Goal: Task Accomplishment & Management: Use online tool/utility

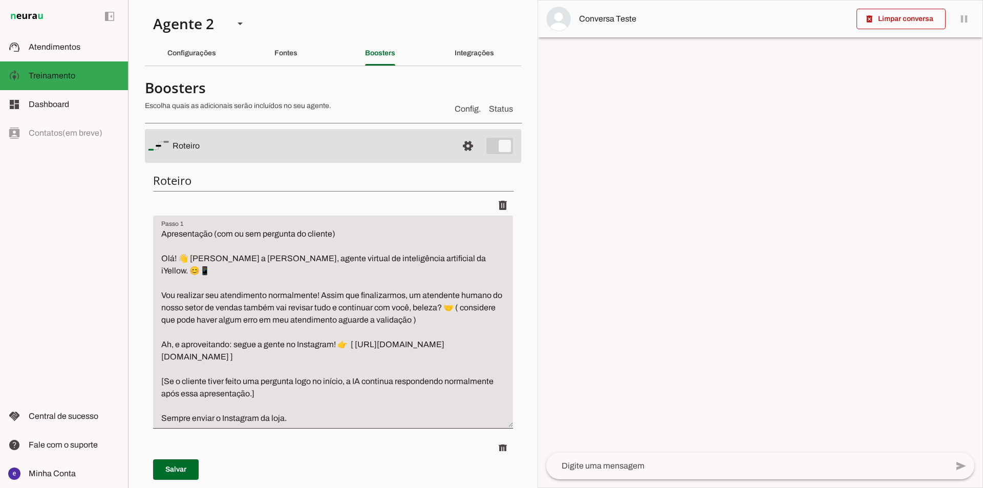
scroll to position [7857, 0]
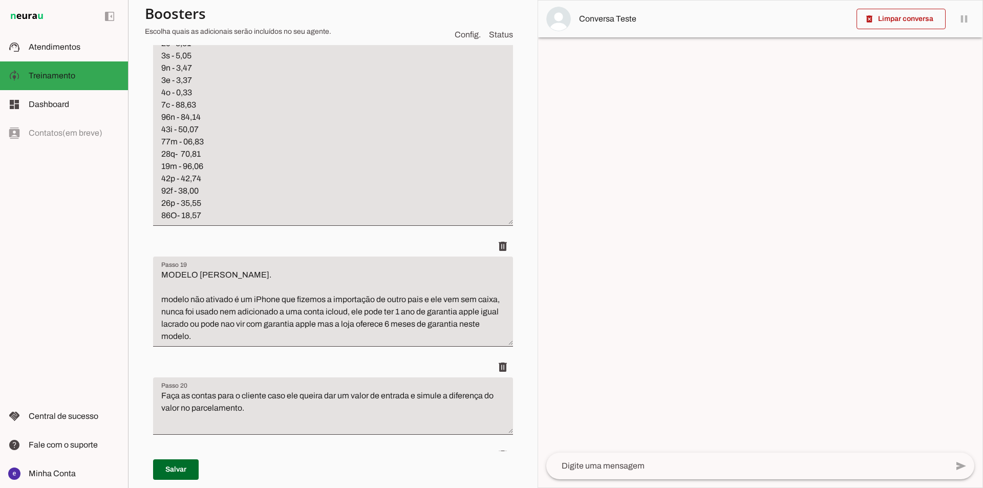
click at [680, 276] on div at bounding box center [760, 244] width 444 height 487
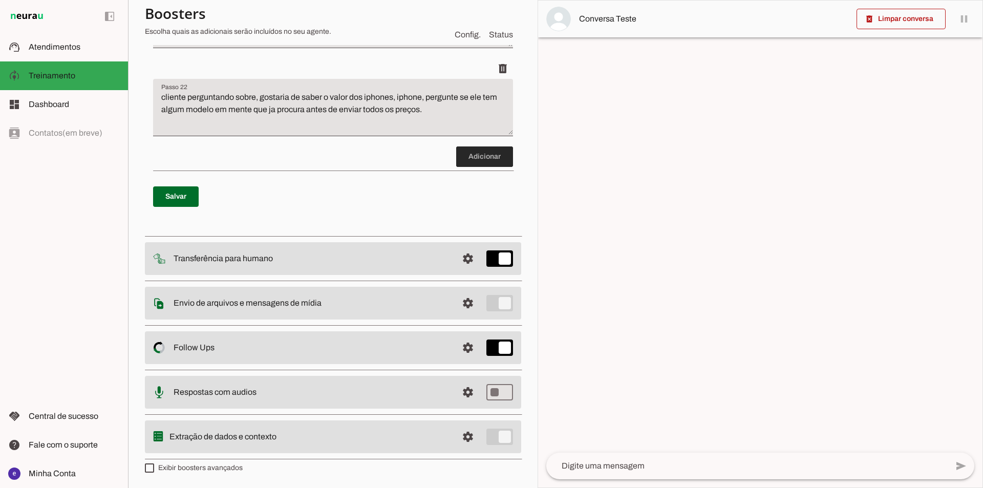
click at [490, 169] on span at bounding box center [484, 156] width 57 height 25
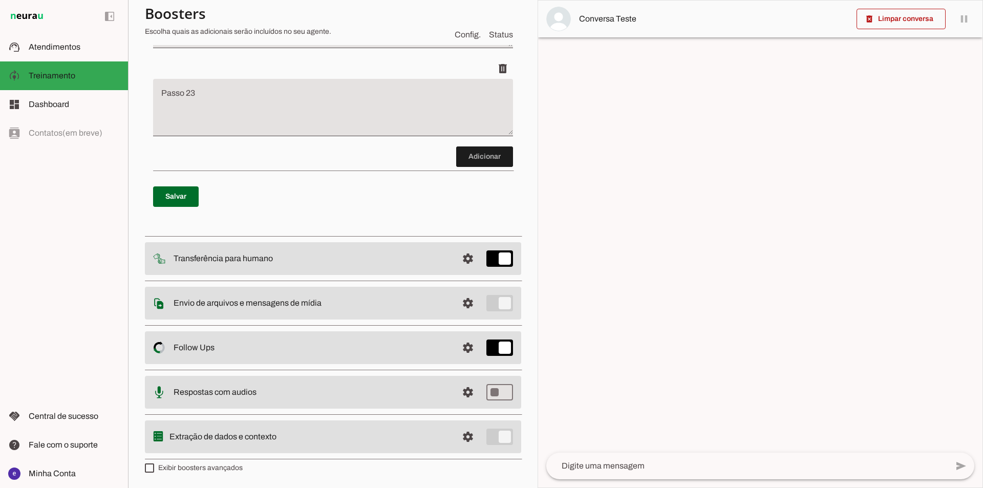
scroll to position [8638, 0]
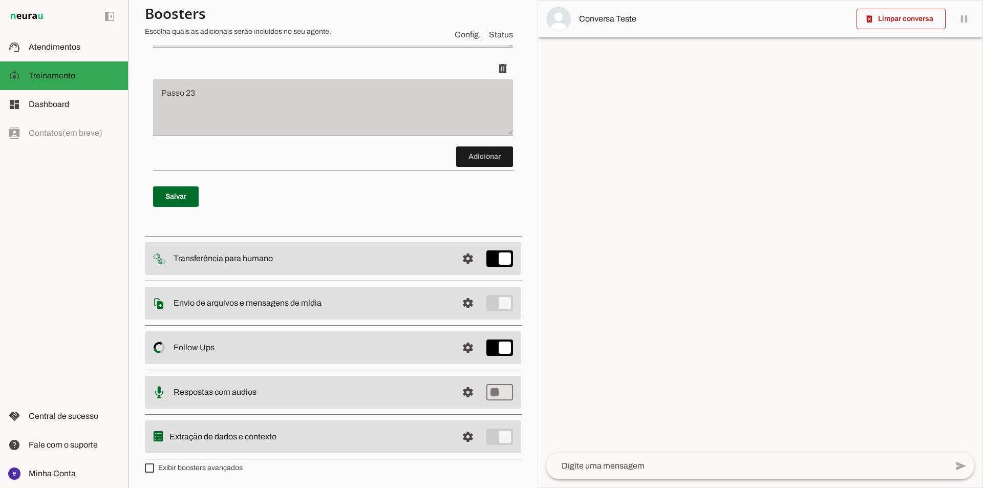
click at [396, 136] on div at bounding box center [333, 107] width 360 height 57
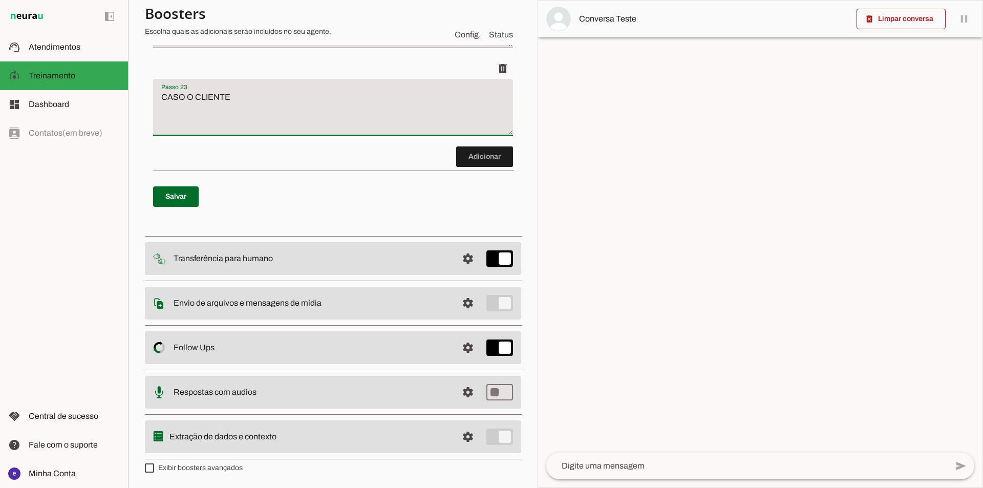
type textarea "CASO O CLIENTE"
type md-filled-text-field "CASO O CLIENTE"
type textarea "C"
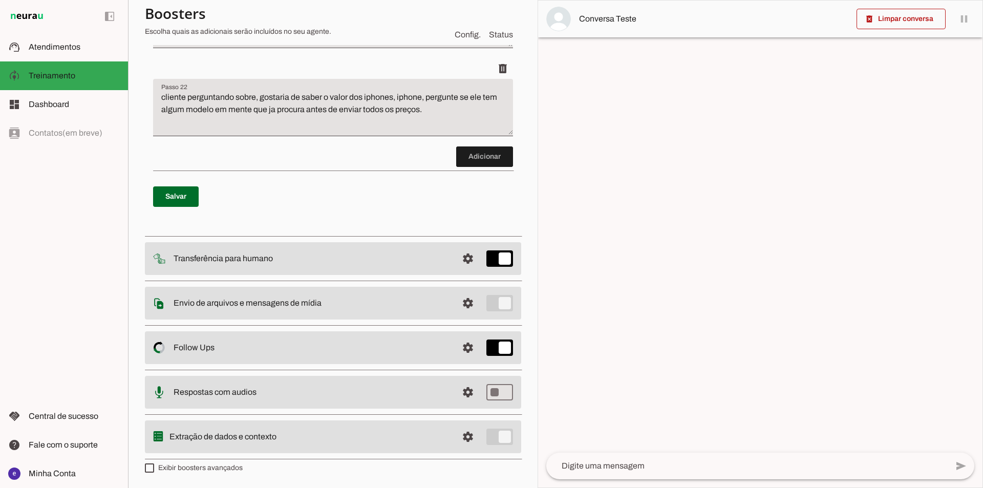
scroll to position [8433, 0]
click at [69, 53] on md-item "support_agent Atendimentos Atendimentos" at bounding box center [64, 47] width 128 height 29
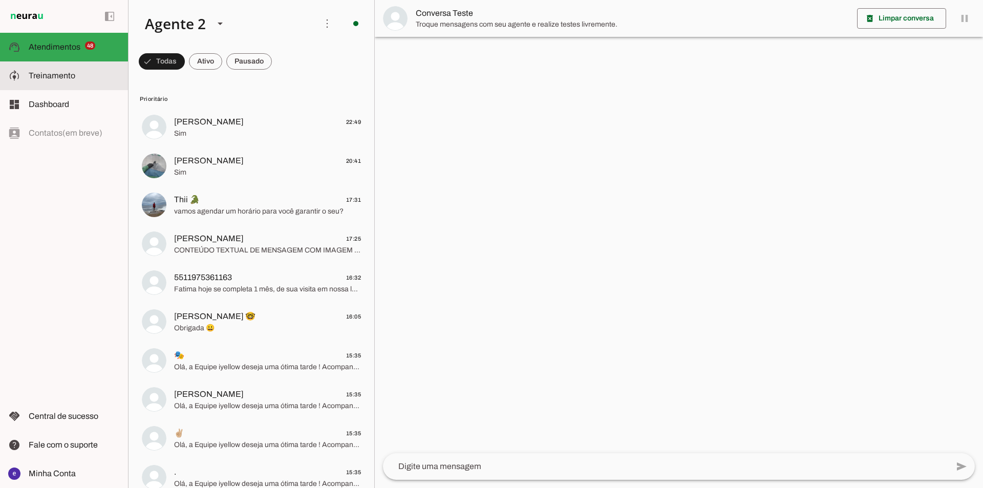
click at [95, 73] on slot at bounding box center [74, 76] width 91 height 12
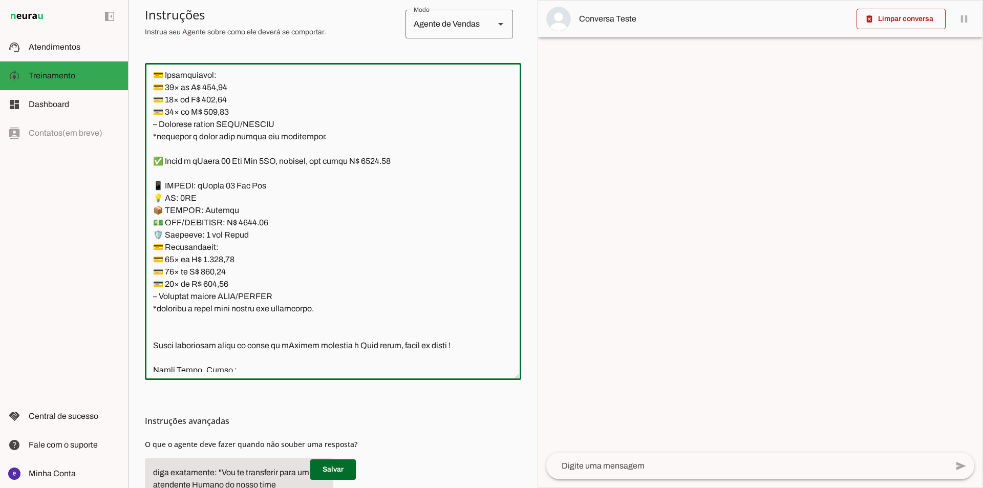
scroll to position [7007, 0]
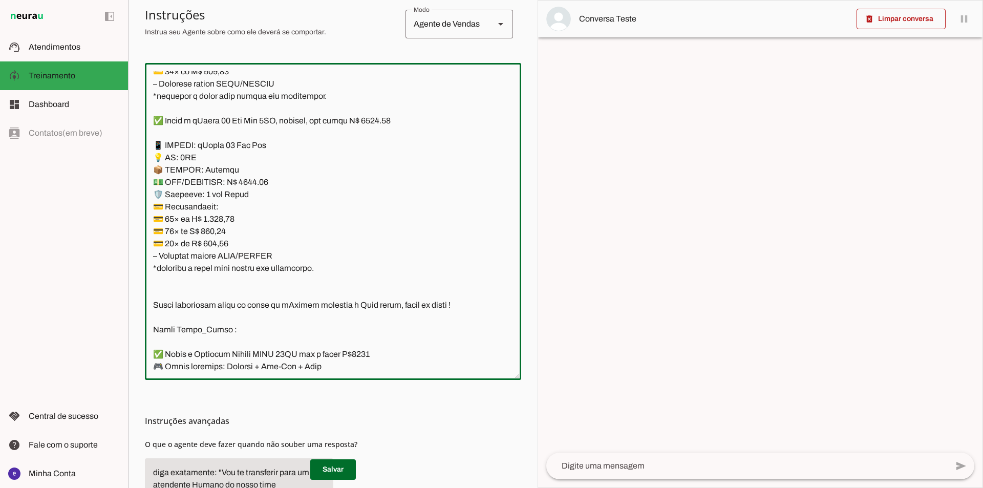
click at [335, 276] on textarea at bounding box center [333, 221] width 376 height 300
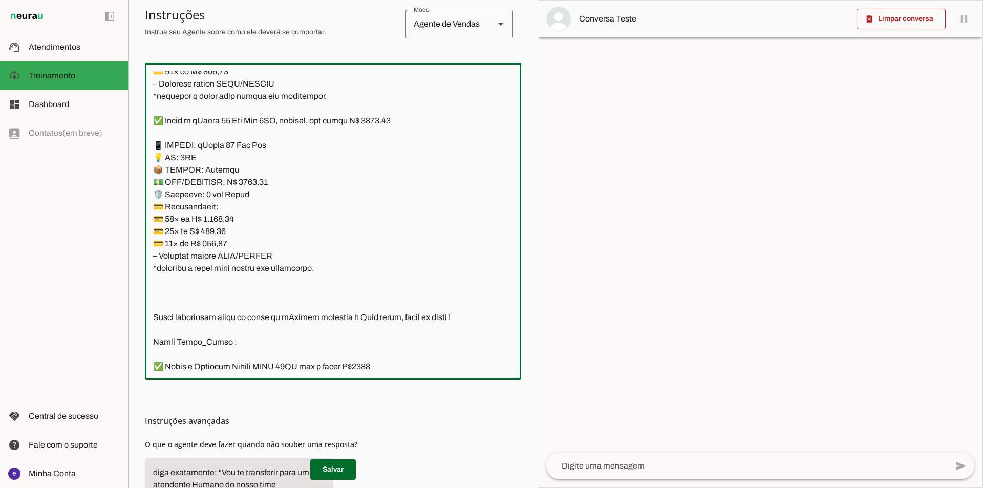
paste textarea "📱 MODELO: iPhone 17 Pro Max 💡 GB: 256GB 📦 ESTADO: Lacrado 💵 PIX/DINHEIRO: R$13.…"
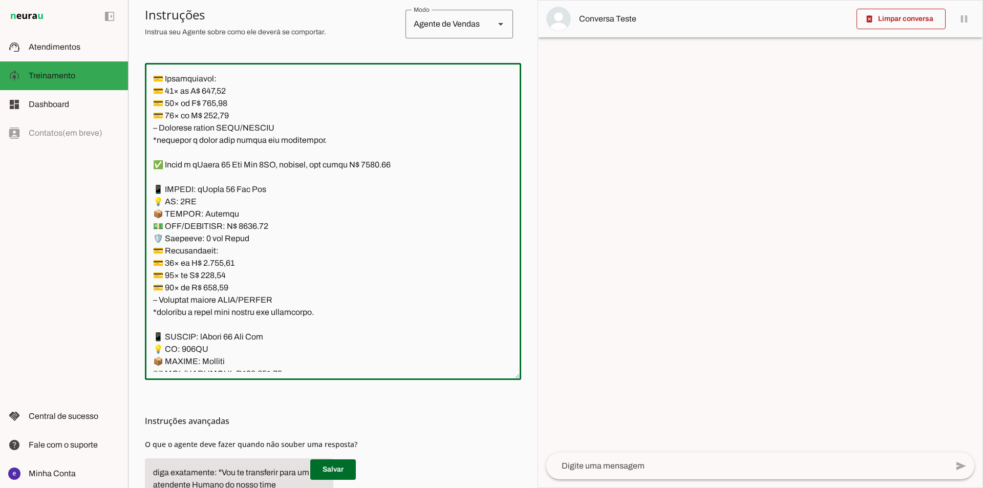
scroll to position [6940, 0]
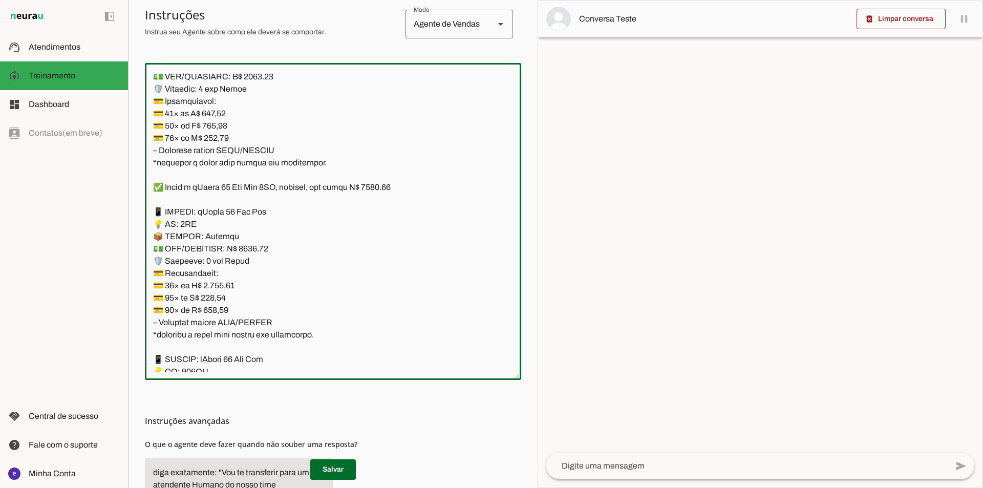
drag, startPoint x: 406, startPoint y: 187, endPoint x: 131, endPoint y: 188, distance: 274.8
click at [131, 188] on section "Agente 1 Agente 2 Criar Agente Você atingiu o limite de IAs Neurau permitidas. …" at bounding box center [332, 244] width 409 height 488
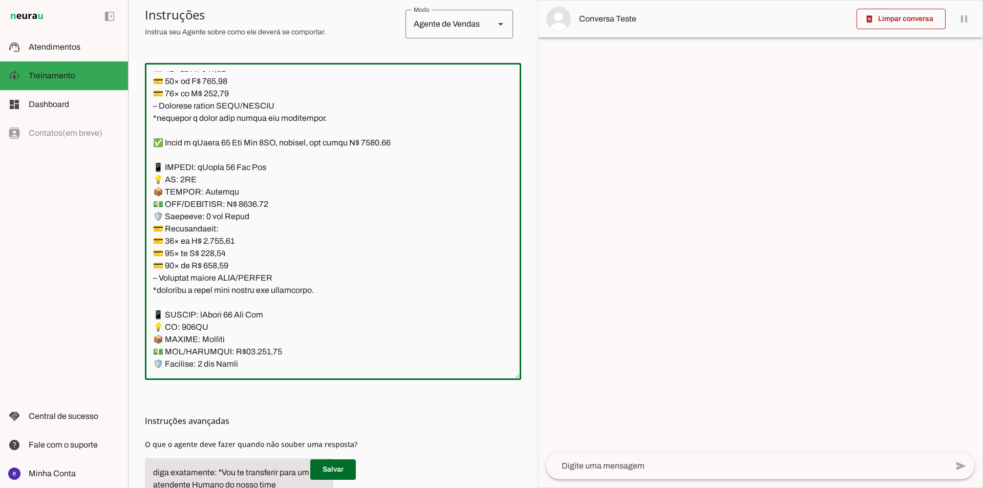
scroll to position [6991, 0]
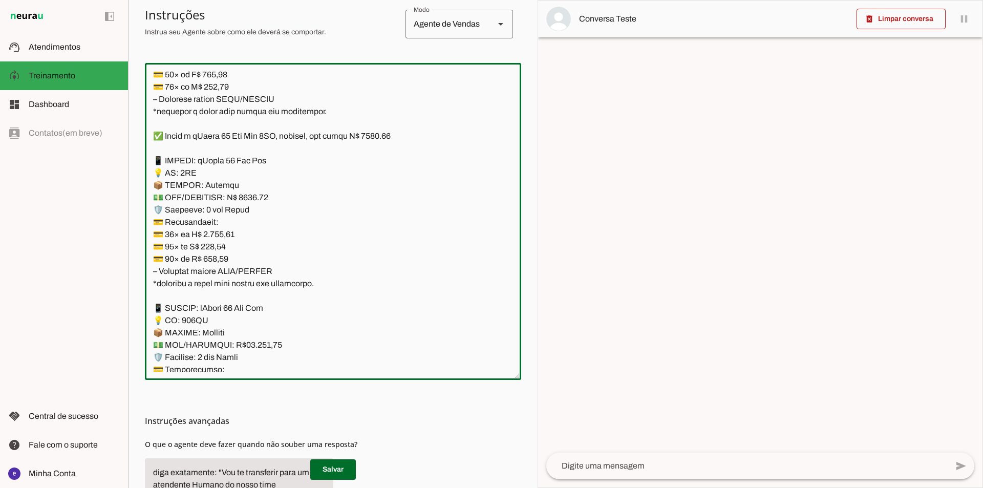
click at [243, 296] on textarea at bounding box center [333, 221] width 376 height 300
paste textarea "✅ Temos o iPhone 16 Pro Max 1TB, lacrado, com preço R$ 9550.00"
click at [317, 277] on textarea at bounding box center [333, 221] width 376 height 300
click at [235, 308] on textarea at bounding box center [333, 221] width 376 height 300
click at [274, 309] on textarea at bounding box center [333, 221] width 376 height 300
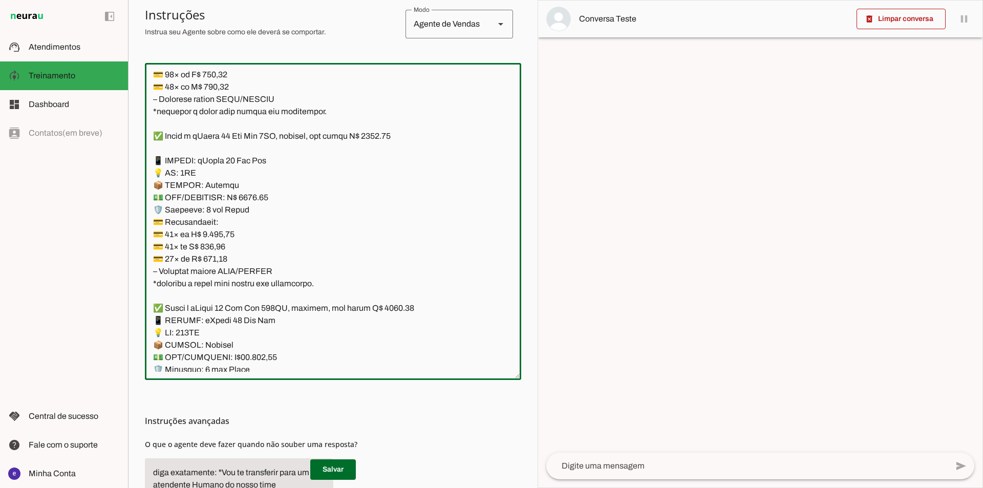
click at [284, 311] on textarea at bounding box center [333, 221] width 376 height 300
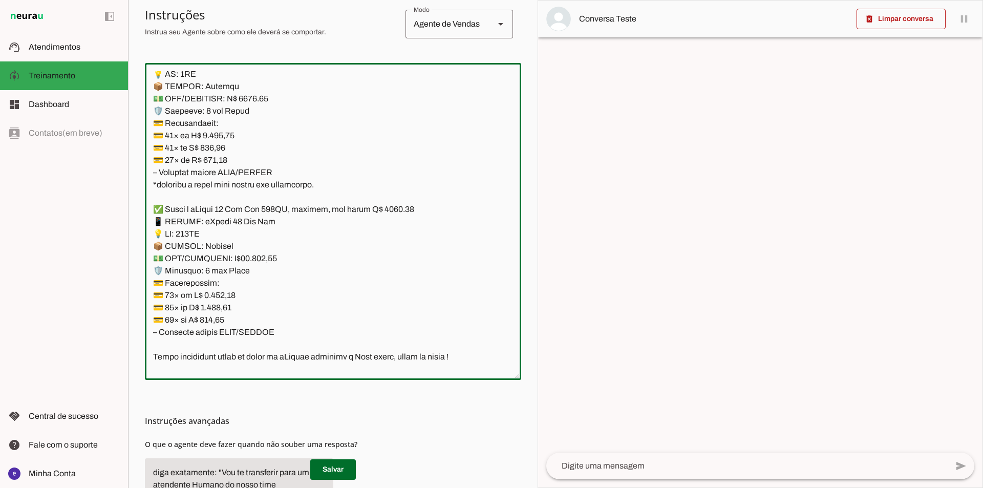
scroll to position [7094, 0]
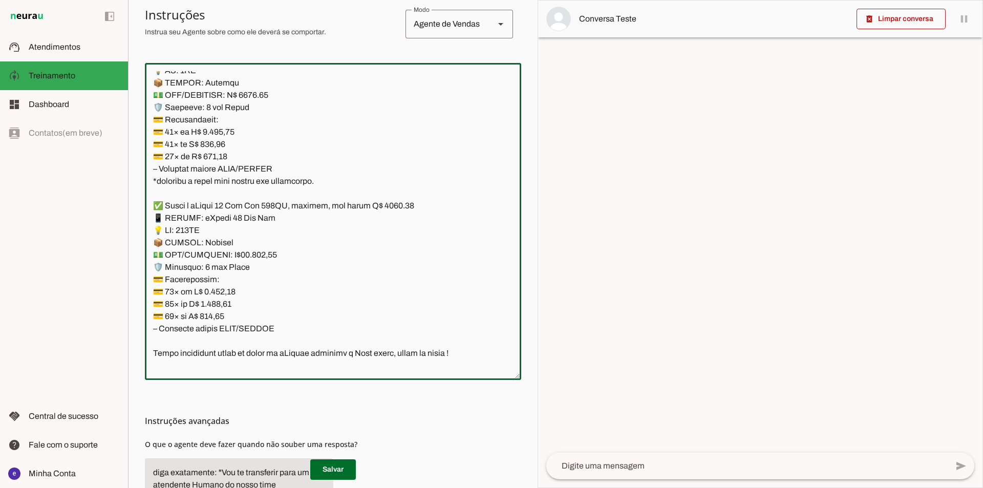
drag, startPoint x: 397, startPoint y: 209, endPoint x: 380, endPoint y: 210, distance: 16.9
click at [380, 210] on textarea at bounding box center [333, 221] width 376 height 300
click at [323, 244] on textarea at bounding box center [333, 221] width 376 height 300
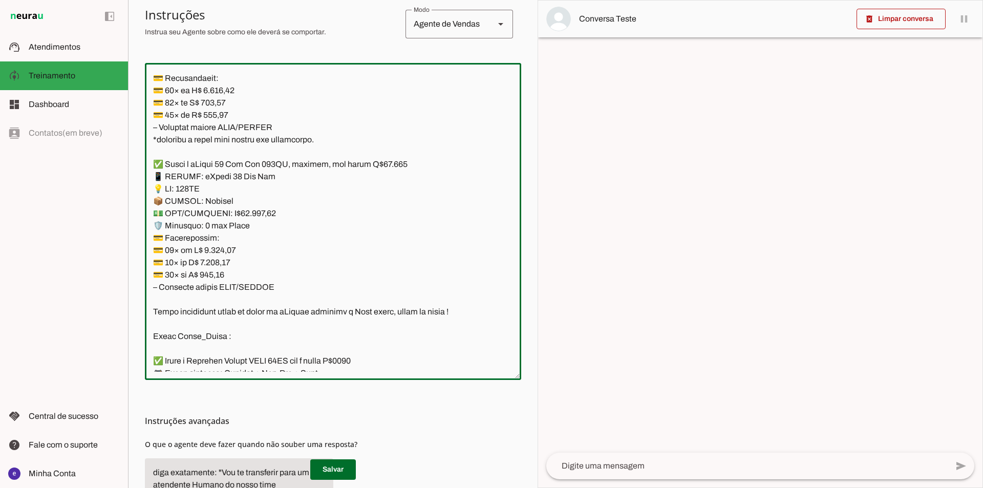
scroll to position [7145, 0]
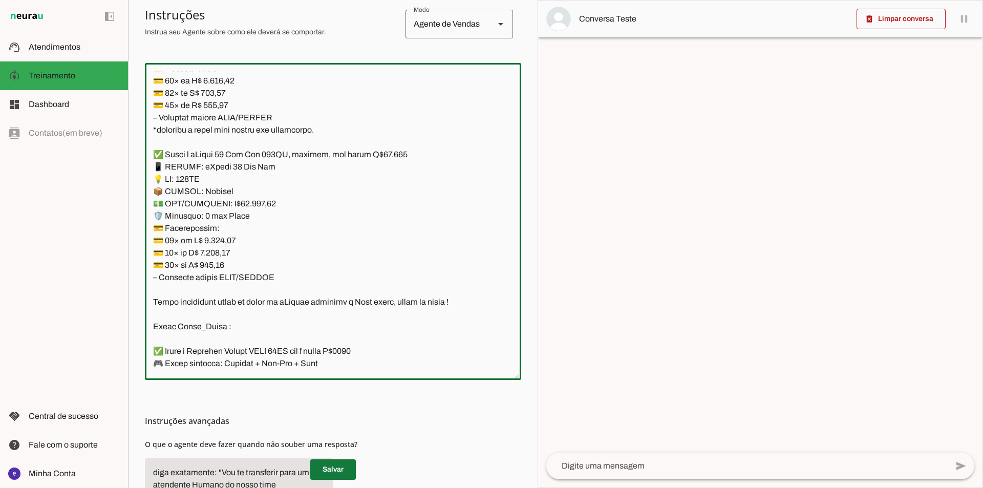
type textarea "Lore: Ipsu Dolor: Sitametco ad eLitsed Doeiusmod: Te incididu ut Laboreetd - Ma…"
type md-outlined-text-field "Lore: Ipsu Dolor: Sitametco ad eLitsed Doeiusmod: Te incididu ut Laboreetd - Ma…"
click at [338, 474] on span at bounding box center [333, 469] width 46 height 25
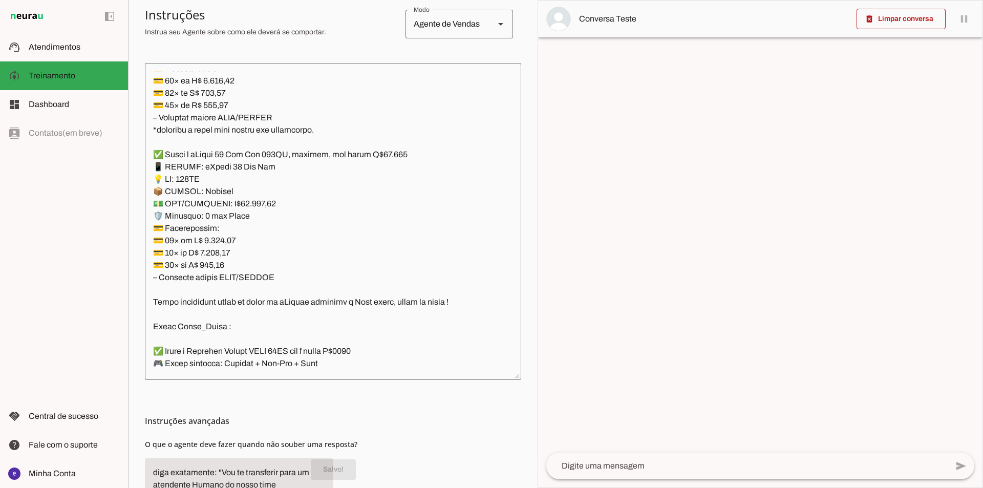
drag, startPoint x: 735, startPoint y: 474, endPoint x: 733, endPoint y: 468, distance: 7.1
click at [735, 474] on div at bounding box center [746, 465] width 401 height 27
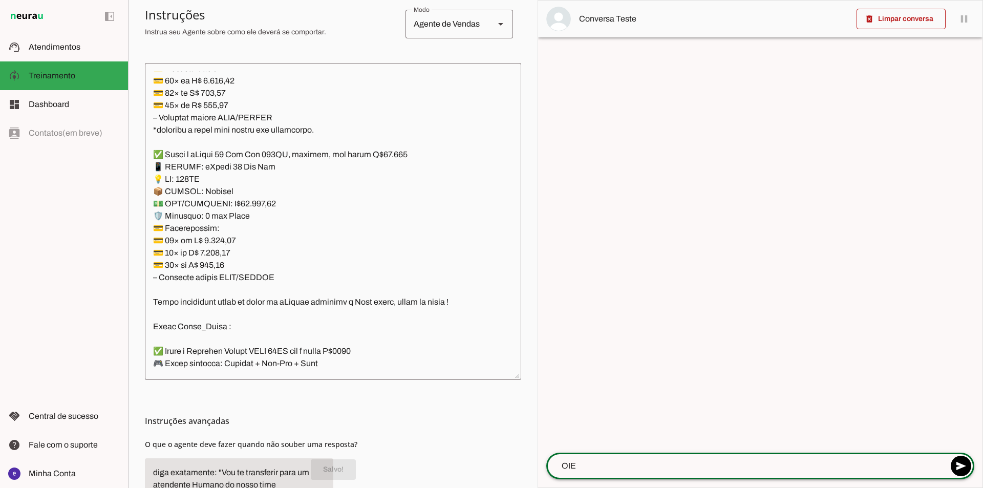
type textarea "OIE"
